Goal: Complete application form: Complete application form

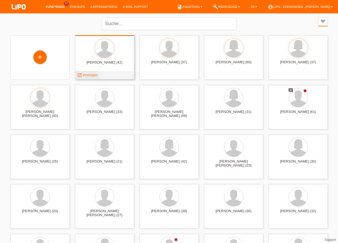
click at [88, 74] on span "Anzeigen" at bounding box center [90, 75] width 15 height 4
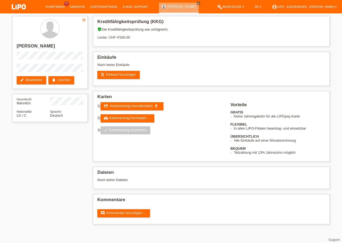
click at [49, 9] on li "Kund*innen 37" at bounding box center [55, 7] width 24 height 14
click at [52, 7] on link "Kund*innen" at bounding box center [55, 6] width 24 height 3
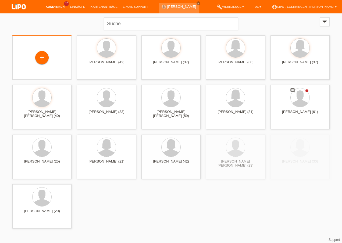
click at [52, 60] on div "+" at bounding box center [42, 58] width 50 height 14
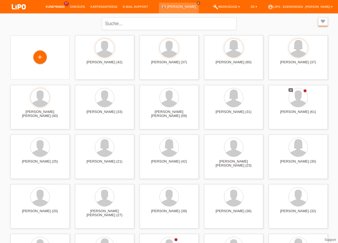
click at [325, 22] on icon "filter_list" at bounding box center [323, 22] width 6 height 6
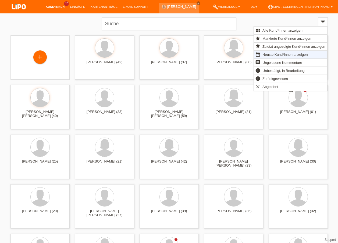
click at [275, 52] on span "Neuste Kund*innen anzeigen" at bounding box center [284, 54] width 47 height 6
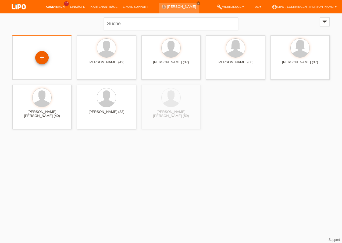
click at [42, 55] on div "+" at bounding box center [41, 57] width 13 height 13
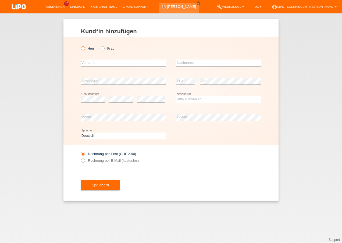
click at [93, 49] on label "Herr" at bounding box center [87, 48] width 13 height 4
click at [84, 49] on input "Herr" at bounding box center [82, 47] width 3 height 3
radio input "true"
click at [99, 61] on input "text" at bounding box center [123, 63] width 85 height 7
type input "r"
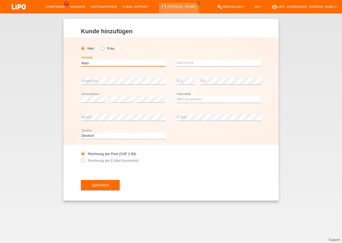
type input "Reto"
type input "[PERSON_NAME]"
click at [189, 96] on div "Bitte auswählen... Schweiz Deutschland Liechtenstein Österreich ------------ Af…" at bounding box center [218, 100] width 85 height 18
click at [189, 98] on select "Bitte auswählen... Schweiz Deutschland Liechtenstein Österreich ------------ Af…" at bounding box center [218, 99] width 85 height 6
select select "CH"
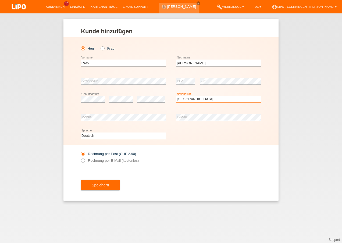
click at [176, 96] on select "Bitte auswählen... Schweiz Deutschland Liechtenstein Österreich ------------ Af…" at bounding box center [218, 99] width 85 height 6
click at [80, 158] on icon at bounding box center [80, 158] width 0 height 0
click at [83, 161] on input "Rechnung per E-Mail (kostenlos)" at bounding box center [82, 162] width 3 height 7
radio input "true"
click at [92, 187] on span "Speichern" at bounding box center [100, 185] width 17 height 4
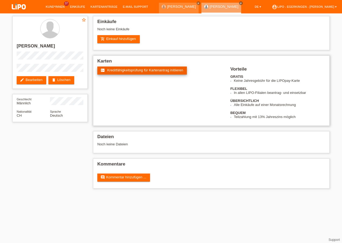
click at [135, 70] on span "Kreditfähigkeitsprüfung für Kartenantrag initiieren" at bounding box center [145, 70] width 76 height 4
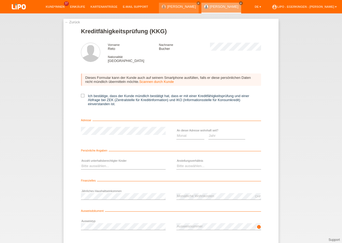
click at [78, 95] on div "← Zurück Kreditfähigkeitsprüfung (KKG) Vorname Reto Nachname [PERSON_NAME] Nati…" at bounding box center [170, 143] width 215 height 248
click at [81, 95] on icon at bounding box center [82, 95] width 3 height 3
click at [81, 95] on input "Ich bestätige, dass der Kunde mündlich bestätigt hat, dass er mit einer Kreditf…" at bounding box center [82, 95] width 3 height 3
checkbox input "true"
click at [186, 138] on select "Monat 01 02 03 04 05 06 07 08 09 10" at bounding box center [190, 136] width 28 height 6
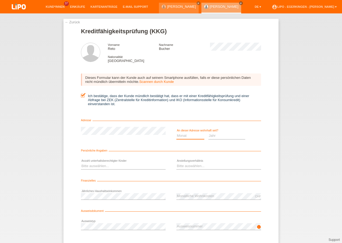
select select "07"
click at [176, 133] on select "Monat 01 02 03 04 05 06 07 08 09 10" at bounding box center [190, 136] width 28 height 6
click at [211, 136] on select "Jahr 2025 2024 2023 2022 2021 2020 2019 2018 2017 2016 2015 2014 2013 2012 2011…" at bounding box center [226, 136] width 37 height 6
click at [208, 133] on select "Jahr 2025 2024 2023 2022 2021 2020 2019 2018 2017 2016 2015 2014 2013 2012 2011…" at bounding box center [226, 136] width 37 height 6
click at [213, 135] on select "Jahr 2025 2024 2023 2022 2021 2020 2019 2018 2017 2016 2015 2014 2013 2012 2011…" at bounding box center [226, 136] width 37 height 6
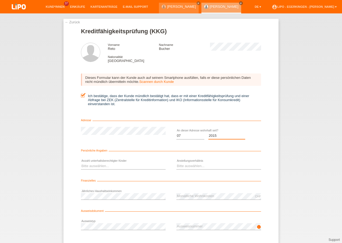
select select "2005"
click at [208, 133] on select "Jahr 2025 2024 2023 2022 2021 2020 2019 2018 2017 2016 2015 2014 2013 2012 2011…" at bounding box center [226, 136] width 37 height 6
click at [134, 165] on select "Bitte auswählen... 0 1 2 3 4 5 6 7 8 9" at bounding box center [123, 166] width 85 height 6
select select "0"
click at [81, 163] on select "Bitte auswählen... 0 1 2 3 4 5 6 7 8 9" at bounding box center [123, 166] width 85 height 6
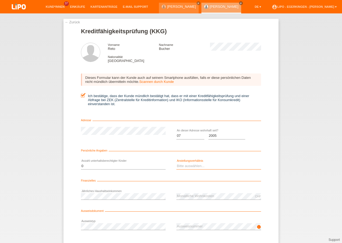
click at [179, 164] on select "Bitte auswählen... Unbefristet Befristet Lehrling/Student Pensioniert Nicht arb…" at bounding box center [218, 166] width 85 height 6
select select "UNLIMITED"
click at [176, 163] on select "Bitte auswählen... Unbefristet Befristet Lehrling/Student Pensioniert Nicht arb…" at bounding box center [218, 166] width 85 height 6
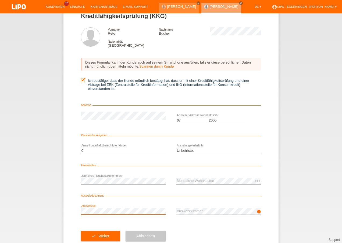
scroll to position [29, 0]
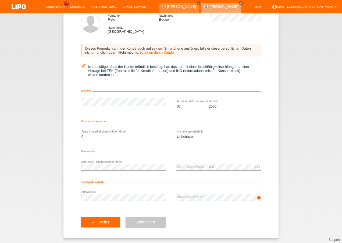
click at [140, 172] on div "error Jährliches Haushaltseinkommen" at bounding box center [123, 167] width 85 height 18
click at [106, 221] on span "Weiter" at bounding box center [103, 222] width 11 height 4
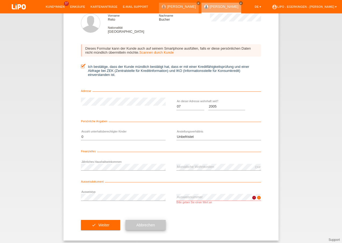
click at [149, 225] on span "Abbrechen" at bounding box center [145, 225] width 19 height 4
